Goal: Check status

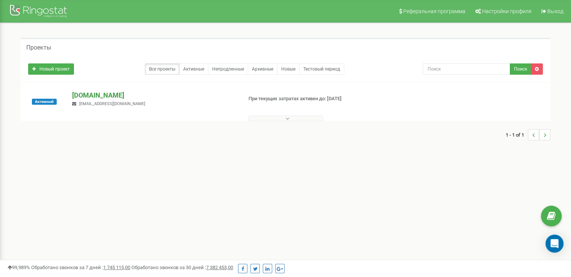
click at [138, 95] on p "[DOMAIN_NAME]" at bounding box center [154, 95] width 164 height 10
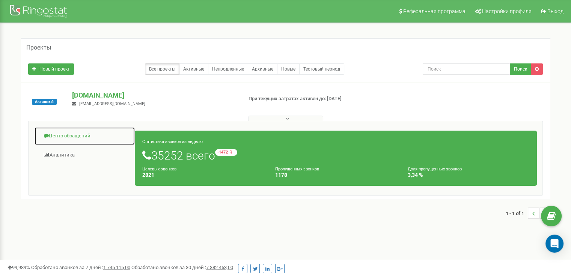
click at [68, 135] on link "Центр обращений" at bounding box center [84, 136] width 101 height 18
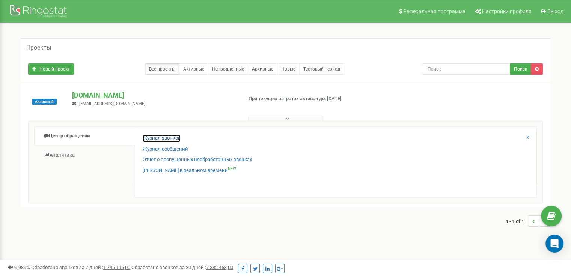
click at [164, 137] on link "Журнал звонков" at bounding box center [162, 138] width 38 height 7
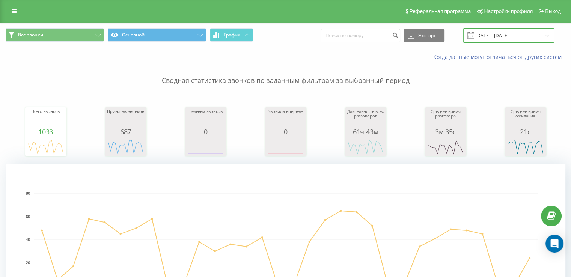
click at [491, 28] on input "22.08.2025 - 22.09.2025" at bounding box center [508, 35] width 91 height 15
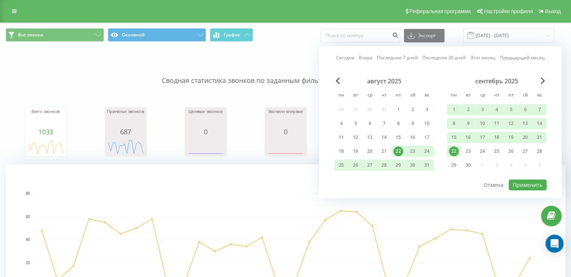
click at [456, 153] on div "22" at bounding box center [454, 151] width 10 height 10
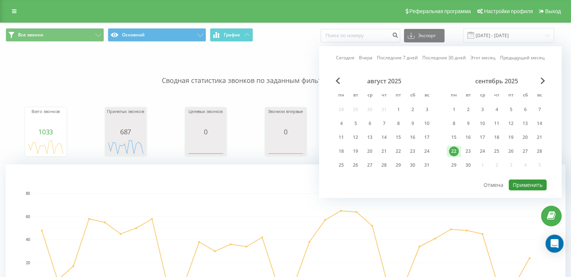
click at [528, 179] on button "Применить" at bounding box center [527, 184] width 38 height 11
type input "22.09.2025 - 22.09.2025"
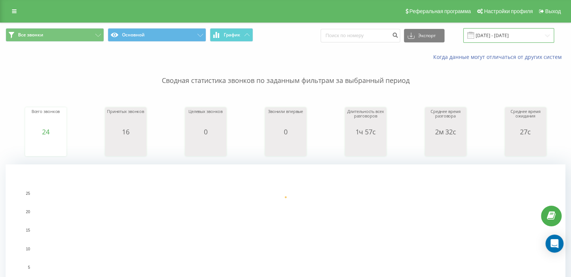
click at [491, 33] on input "22.09.2025 - 22.09.2025" at bounding box center [508, 35] width 91 height 15
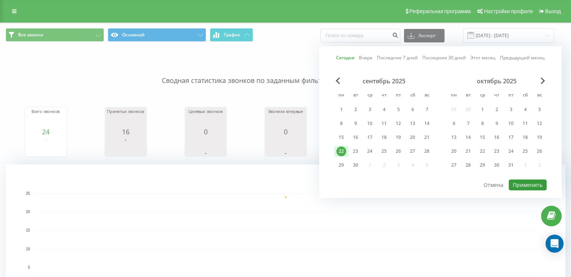
click at [515, 188] on button "Применить" at bounding box center [527, 184] width 38 height 11
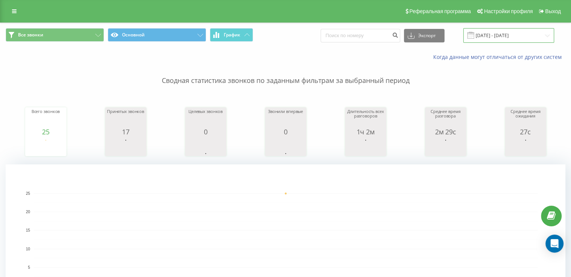
click at [493, 42] on input "22.09.2025 - 22.09.2025" at bounding box center [508, 35] width 91 height 15
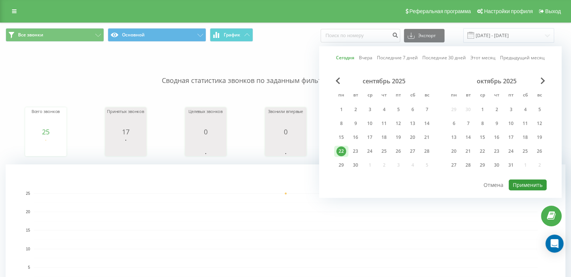
click at [527, 179] on button "Применить" at bounding box center [527, 184] width 38 height 11
